Goal: Transaction & Acquisition: Purchase product/service

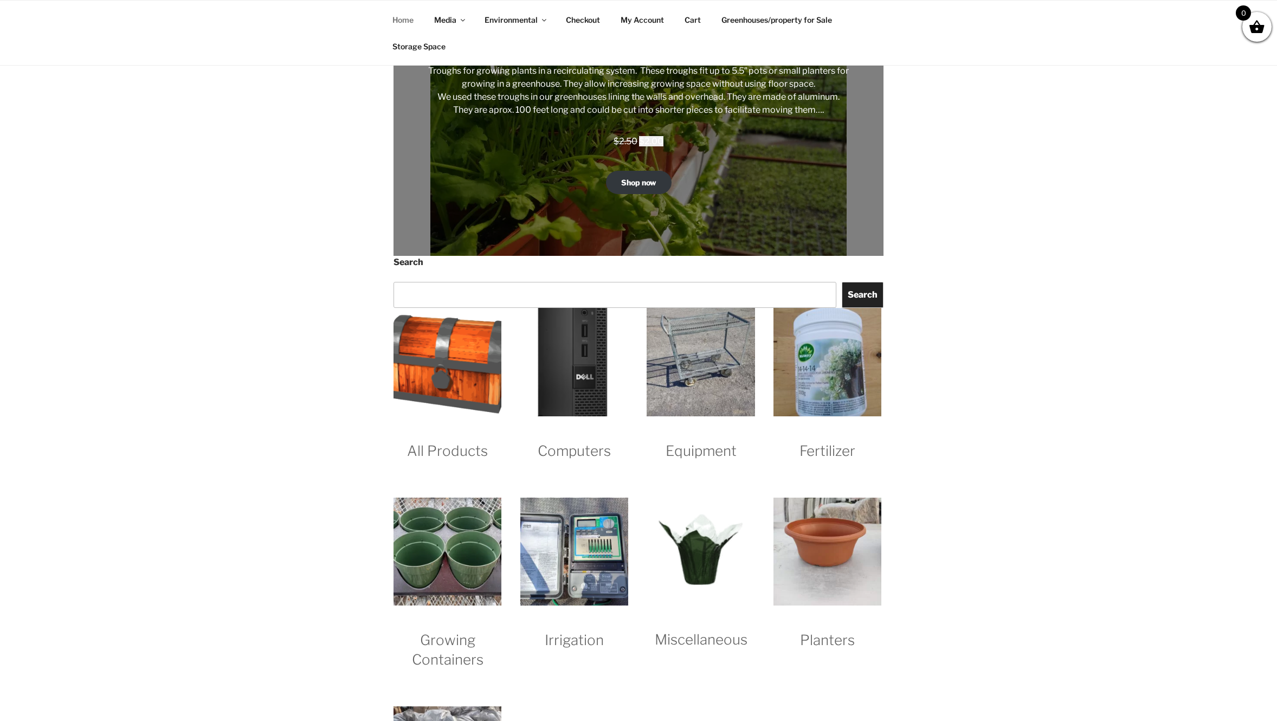
scroll to position [1040, 0]
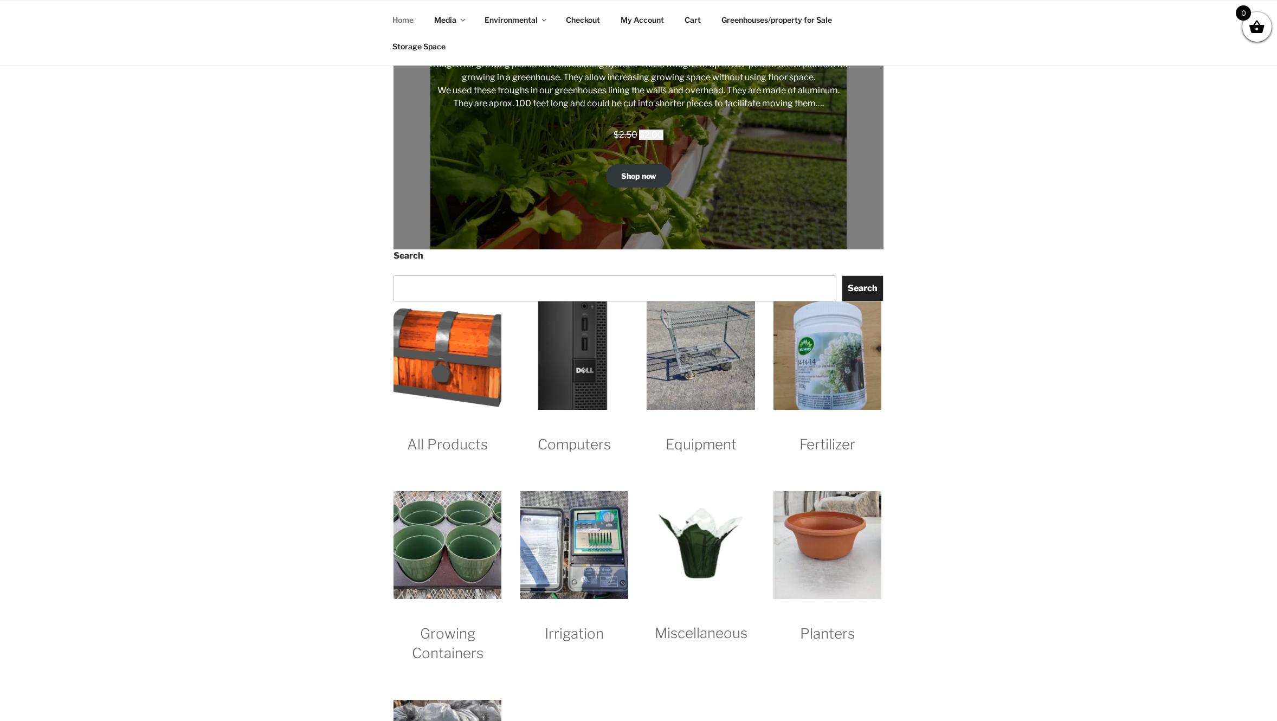
click at [457, 443] on h2 "All Products" at bounding box center [448, 434] width 108 height 41
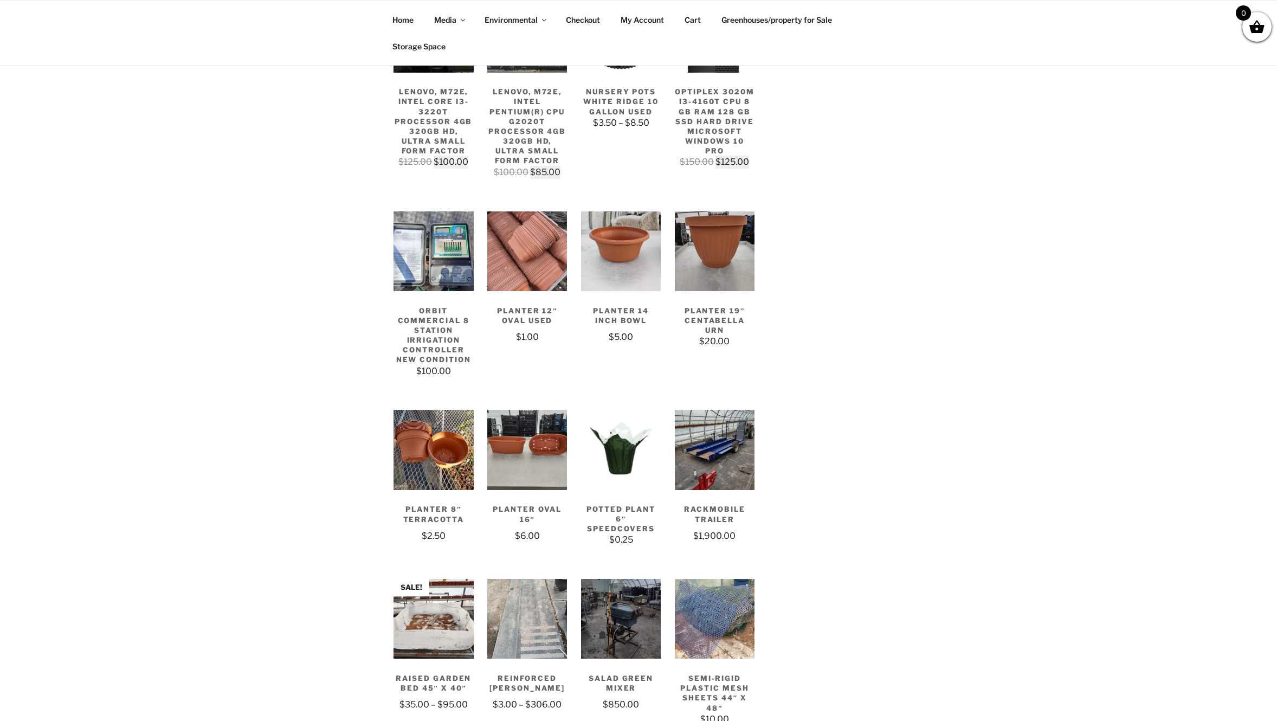
scroll to position [2569, 0]
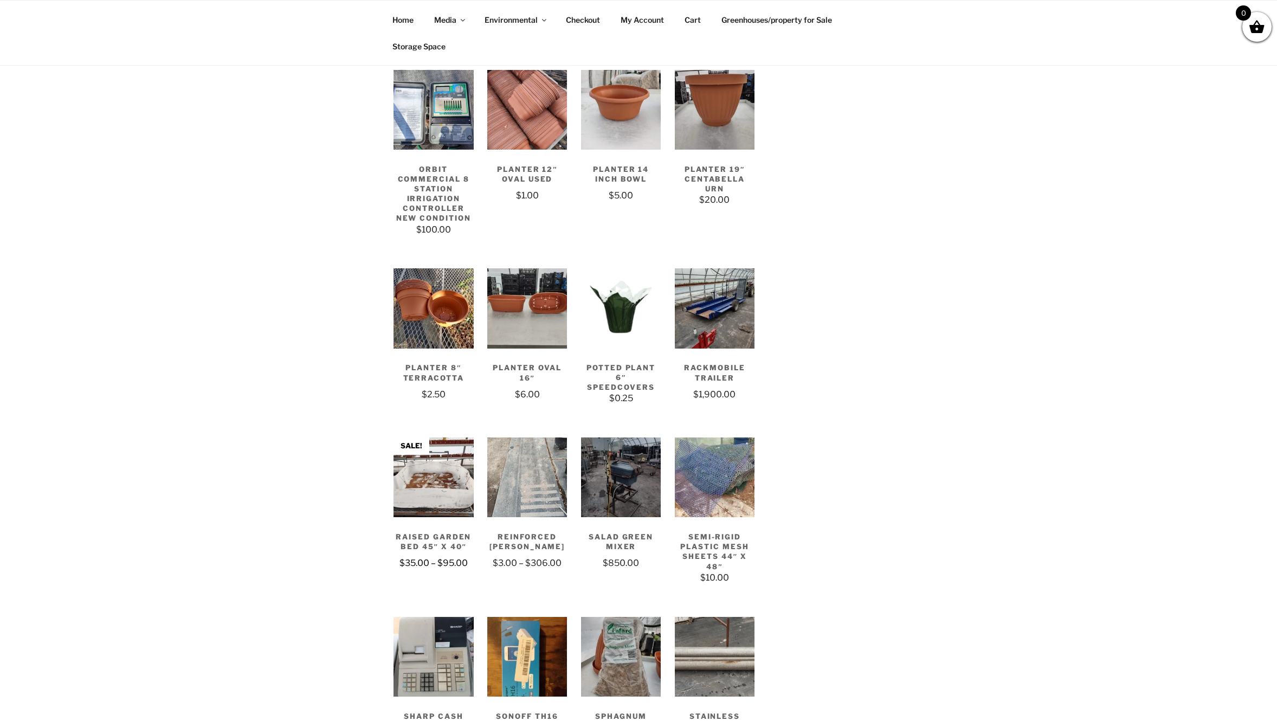
click at [417, 471] on img at bounding box center [434, 477] width 80 height 80
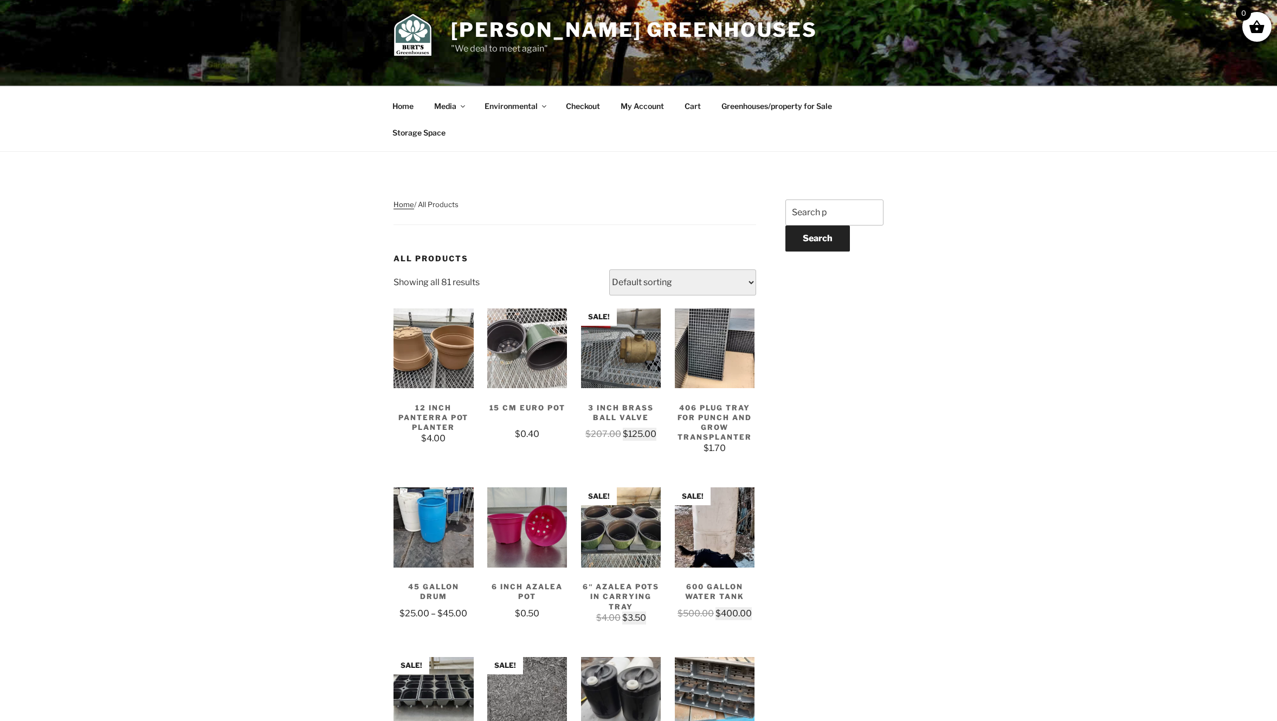
scroll to position [9, 0]
